Goal: Information Seeking & Learning: Learn about a topic

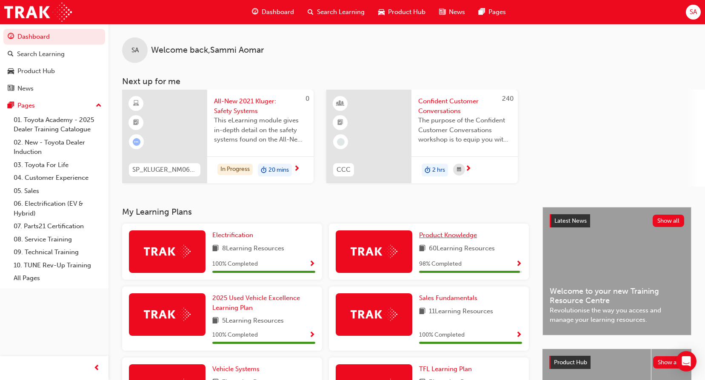
click at [450, 232] on span "Product Knowledge" at bounding box center [448, 235] width 58 height 8
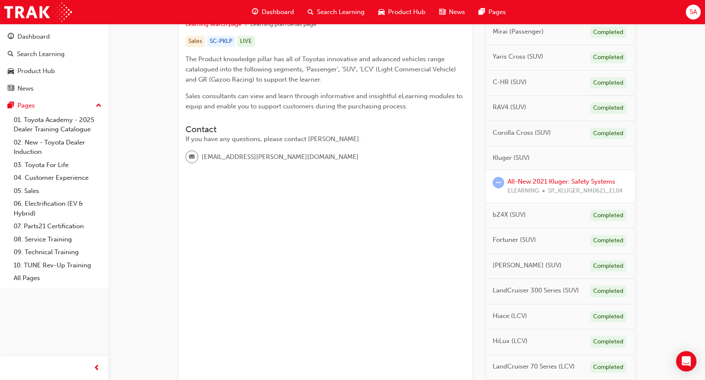
scroll to position [170, 0]
click at [541, 182] on link "All-New 2021 Kluger: Safety Systems" at bounding box center [562, 181] width 108 height 8
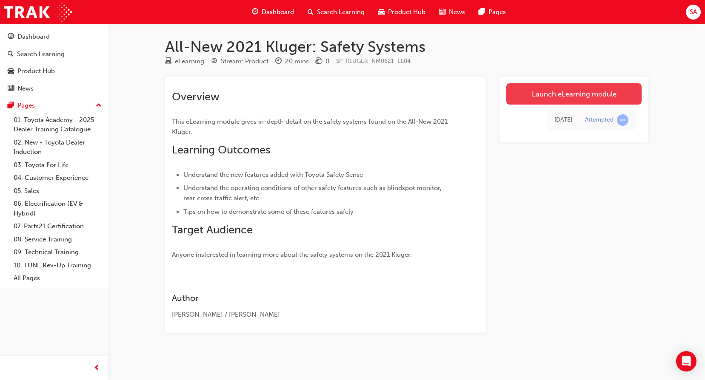
click at [559, 96] on link "Launch eLearning module" at bounding box center [573, 93] width 135 height 21
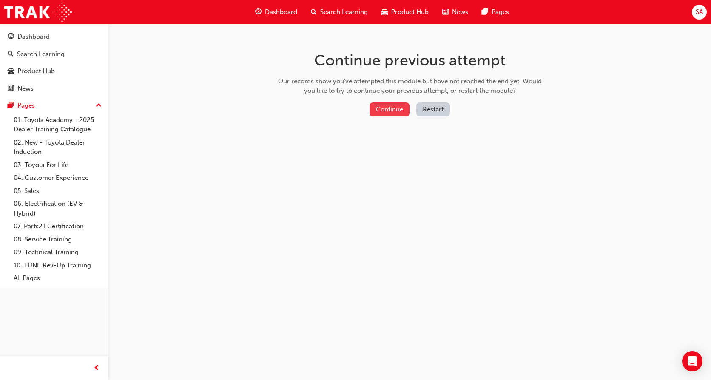
click at [386, 107] on button "Continue" at bounding box center [390, 110] width 40 height 14
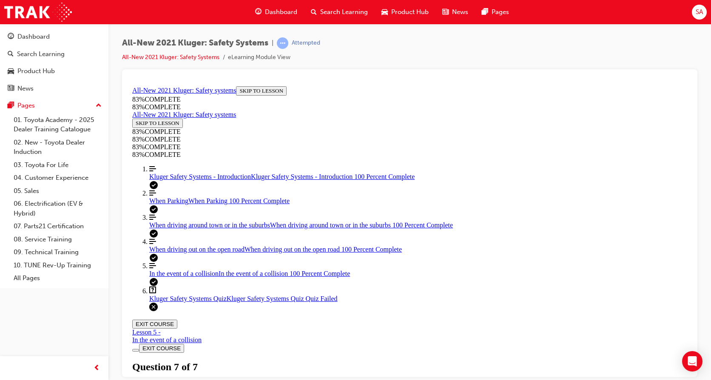
scroll to position [145, 0]
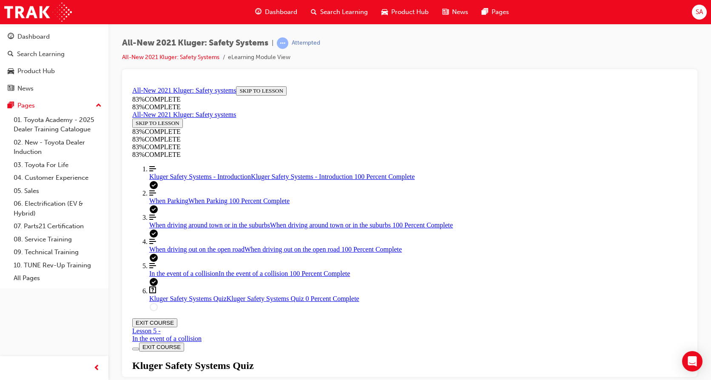
drag, startPoint x: 410, startPoint y: 244, endPoint x: 450, endPoint y: 244, distance: 40.0
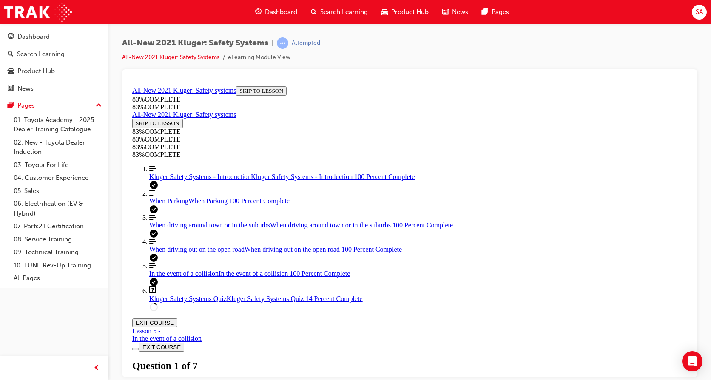
drag, startPoint x: 412, startPoint y: 206, endPoint x: 456, endPoint y: 207, distance: 44.7
drag, startPoint x: 410, startPoint y: 286, endPoint x: 478, endPoint y: 286, distance: 67.6
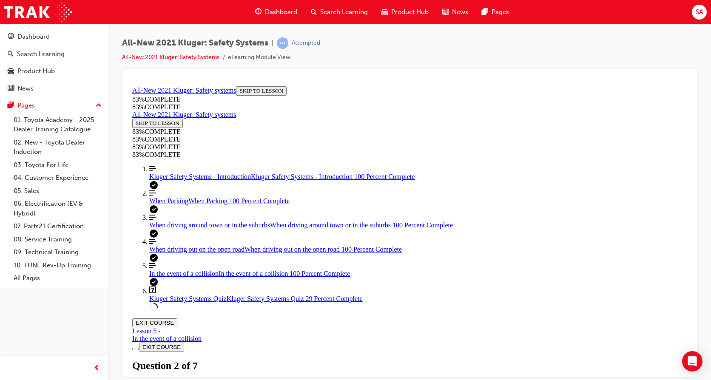
scroll to position [31, 0]
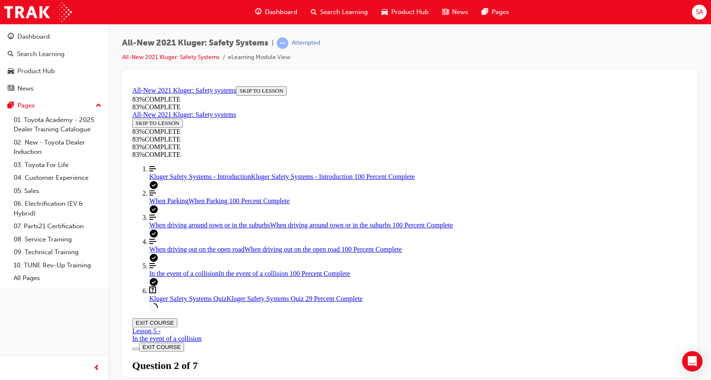
drag, startPoint x: 392, startPoint y: 207, endPoint x: 433, endPoint y: 287, distance: 89.8
drag, startPoint x: 385, startPoint y: 205, endPoint x: 443, endPoint y: 249, distance: 72.6
drag, startPoint x: 398, startPoint y: 209, endPoint x: 449, endPoint y: 208, distance: 50.6
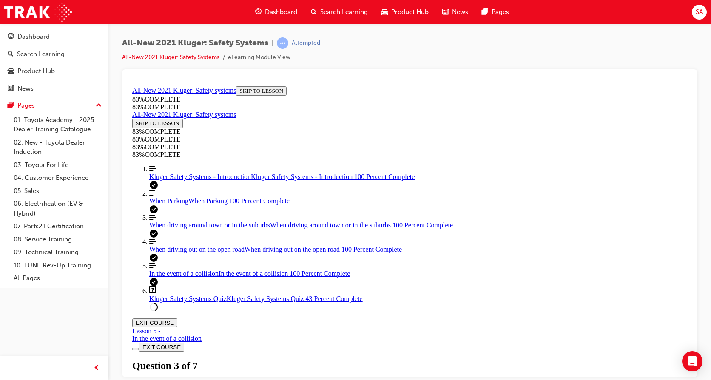
scroll to position [201, 0]
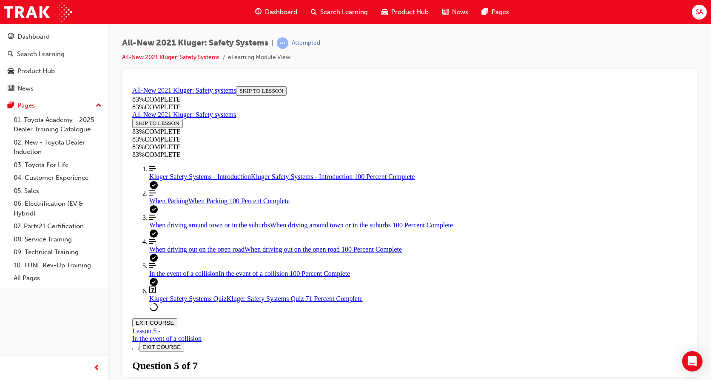
scroll to position [116, 0]
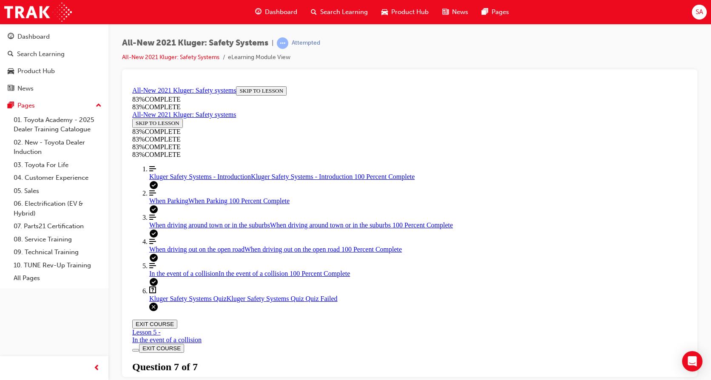
scroll to position [145, 0]
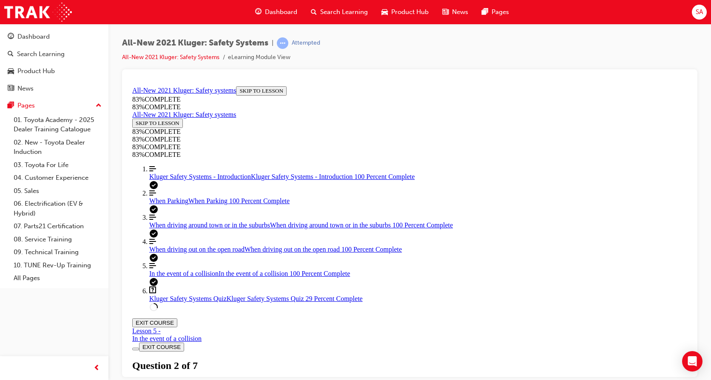
scroll to position [159, 0]
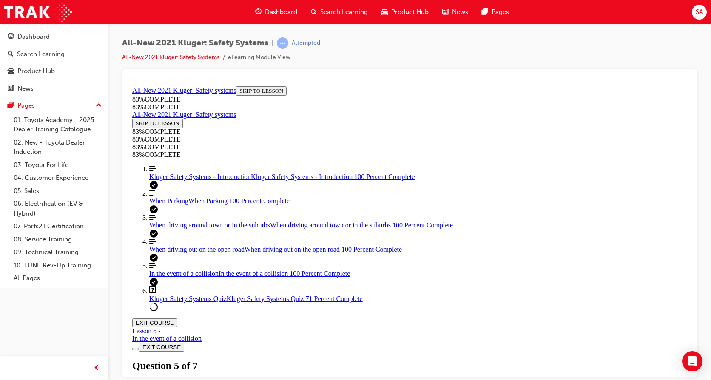
drag, startPoint x: 399, startPoint y: 282, endPoint x: 441, endPoint y: 291, distance: 42.2
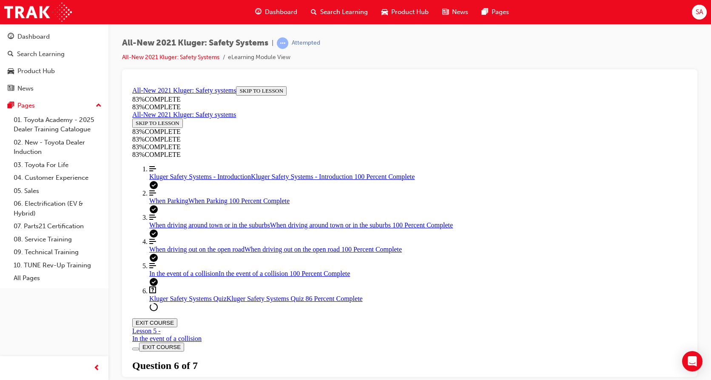
drag, startPoint x: 402, startPoint y: 202, endPoint x: 465, endPoint y: 240, distance: 74.1
drag, startPoint x: 413, startPoint y: 210, endPoint x: 475, endPoint y: 213, distance: 61.8
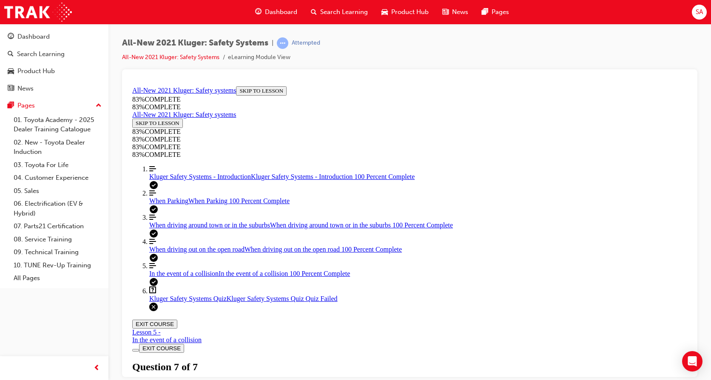
drag, startPoint x: 400, startPoint y: 263, endPoint x: 447, endPoint y: 262, distance: 46.4
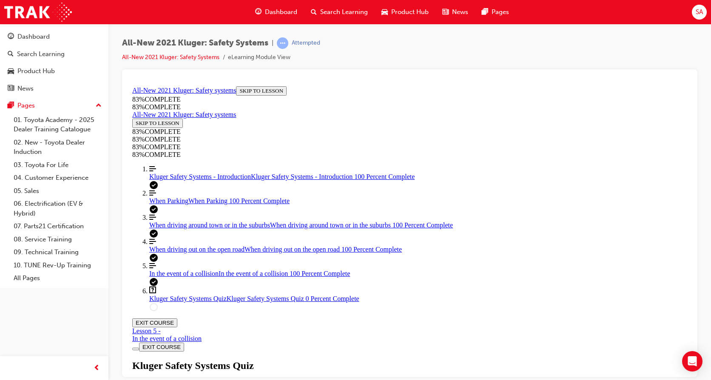
drag, startPoint x: 416, startPoint y: 301, endPoint x: 475, endPoint y: 306, distance: 58.9
drag, startPoint x: 429, startPoint y: 334, endPoint x: 488, endPoint y: 338, distance: 58.9
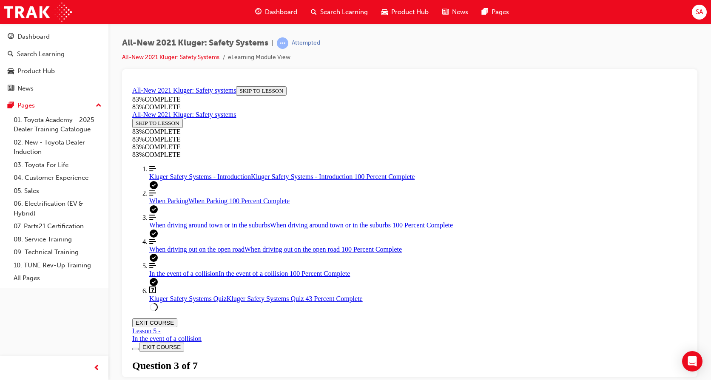
drag, startPoint x: 351, startPoint y: 342, endPoint x: 354, endPoint y: 339, distance: 5.1
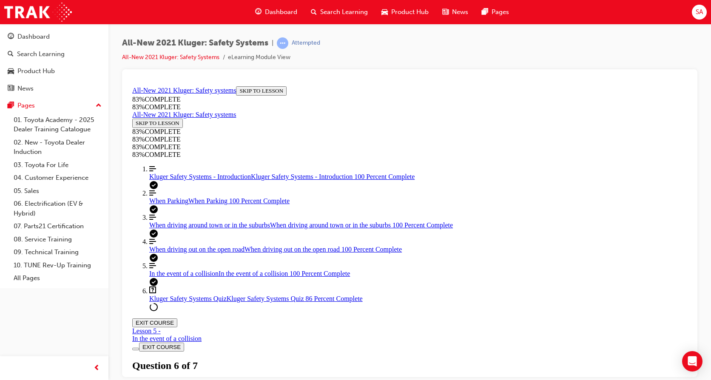
scroll to position [84, 0]
